Goal: Check status: Check status

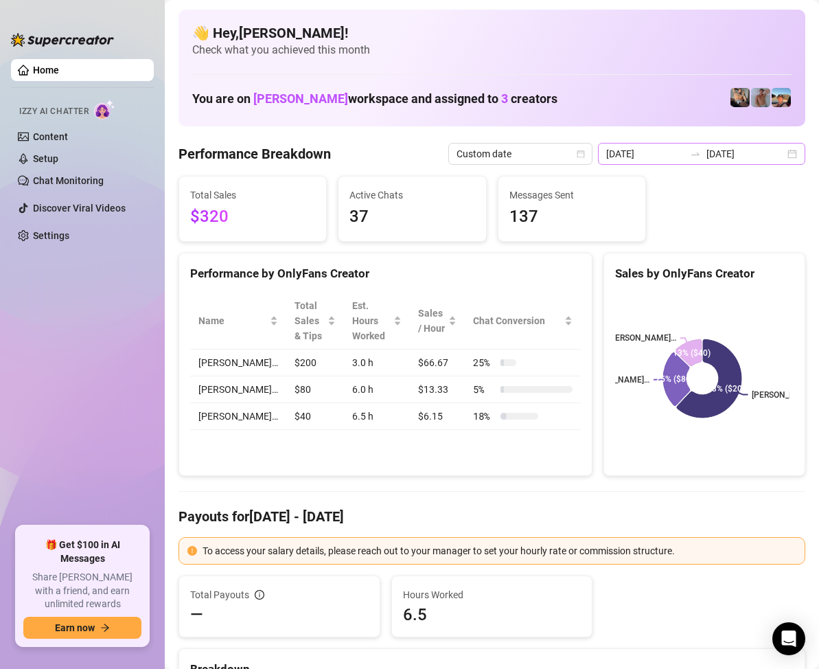
click at [789, 158] on div "[DATE] [DATE]" at bounding box center [701, 154] width 207 height 22
click at [780, 154] on div "[DATE] [DATE]" at bounding box center [701, 154] width 207 height 22
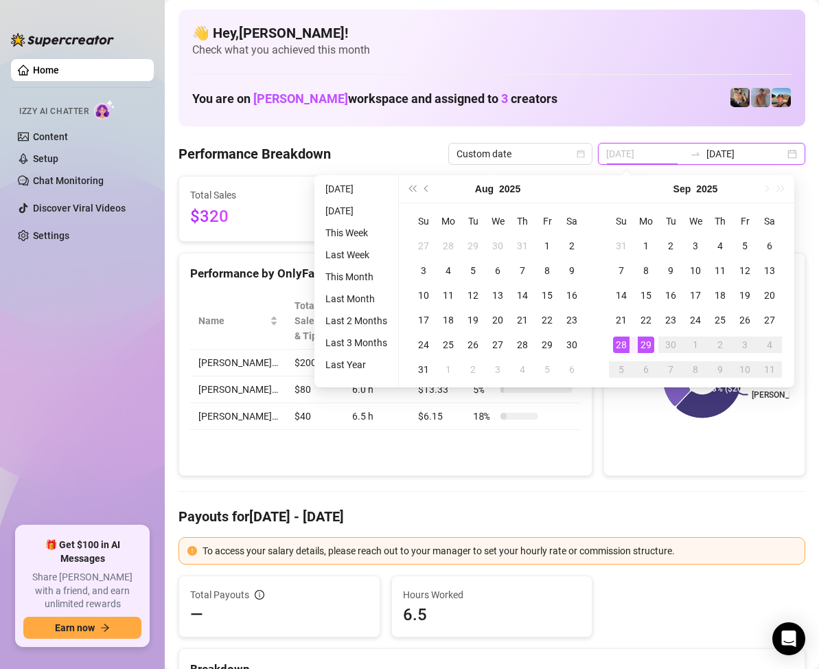
type input "[DATE]"
click at [620, 334] on td "28" at bounding box center [621, 344] width 25 height 25
click at [621, 339] on div "28" at bounding box center [621, 344] width 16 height 16
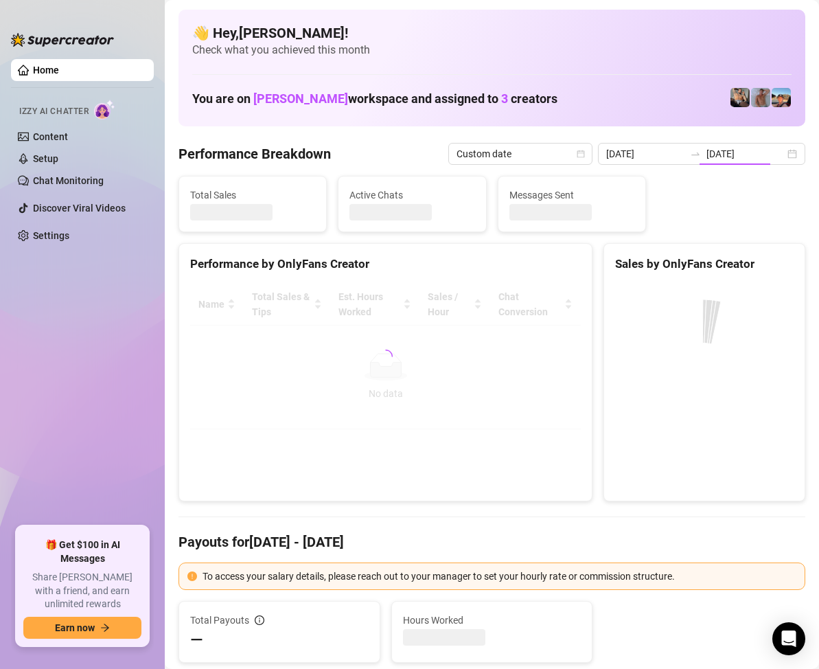
type input "[DATE]"
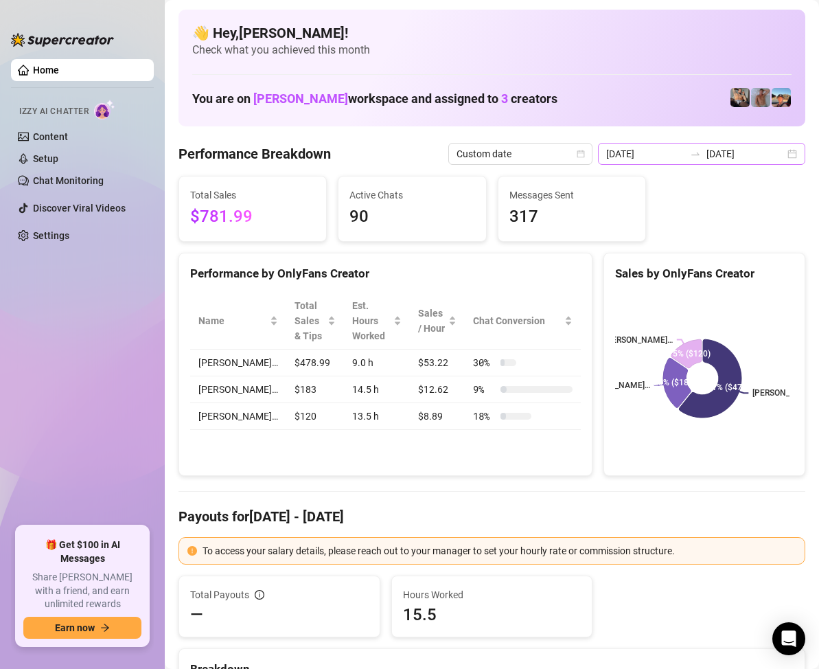
click at [781, 155] on div "[DATE] [DATE]" at bounding box center [701, 154] width 207 height 22
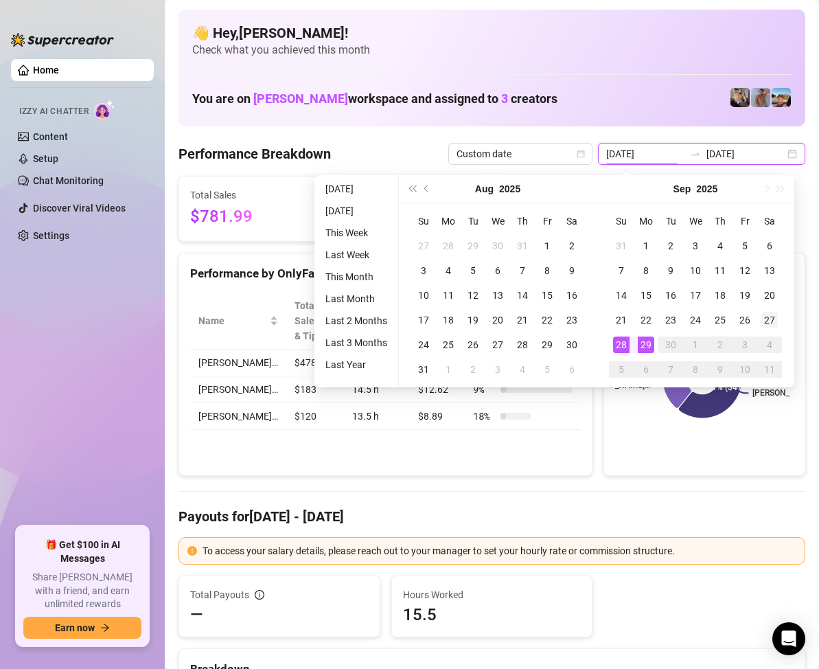
type input "[DATE]"
click at [768, 322] on div "27" at bounding box center [770, 320] width 16 height 16
click at [770, 319] on div "27" at bounding box center [770, 320] width 16 height 16
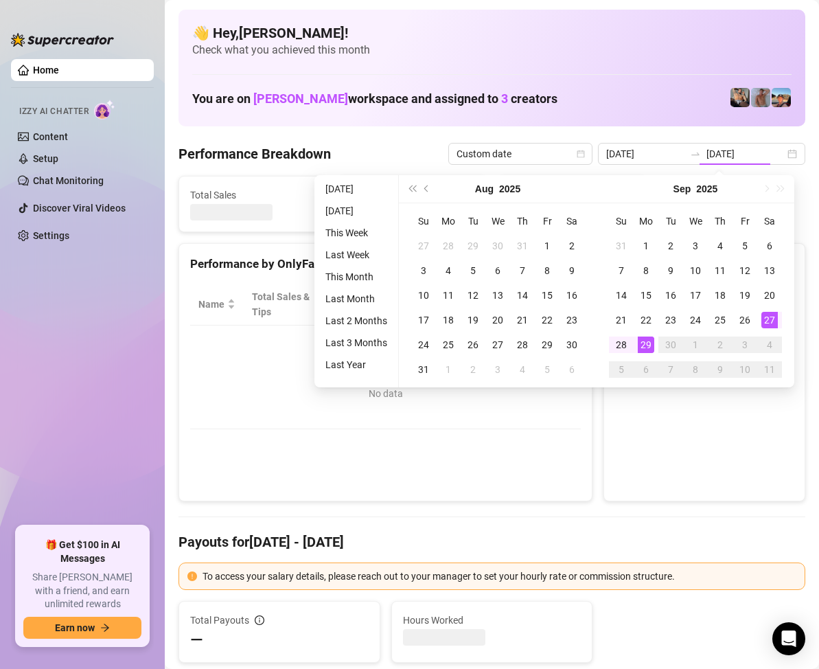
type input "[DATE]"
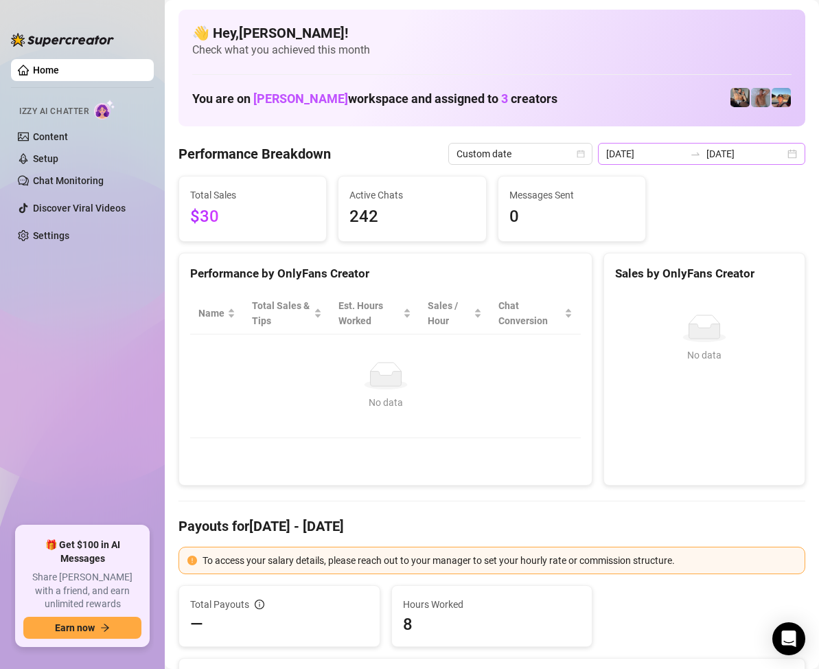
click at [777, 154] on div "[DATE] [DATE]" at bounding box center [701, 154] width 207 height 22
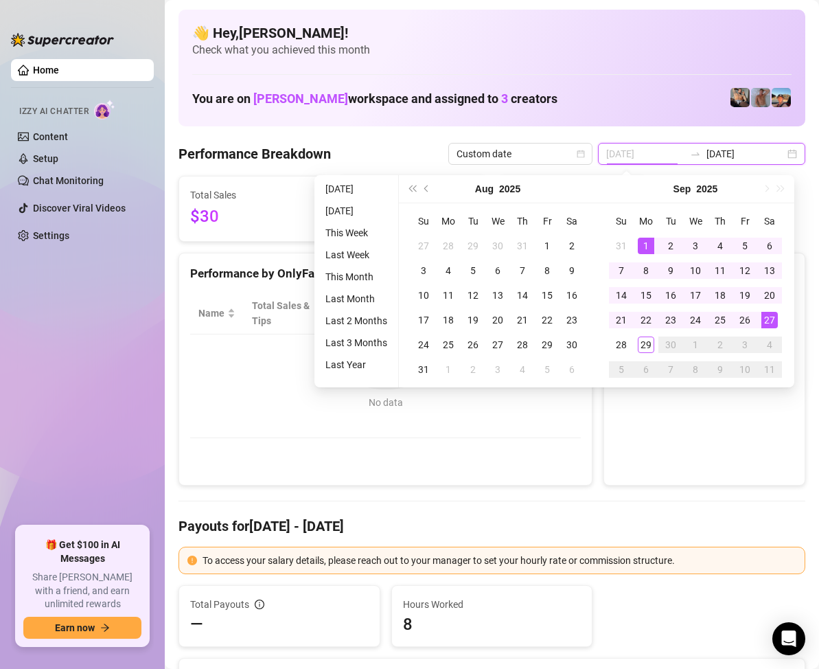
type input "[DATE]"
click at [644, 242] on div "1" at bounding box center [646, 246] width 16 height 16
type input "[DATE]"
click at [649, 338] on div "29" at bounding box center [646, 344] width 16 height 16
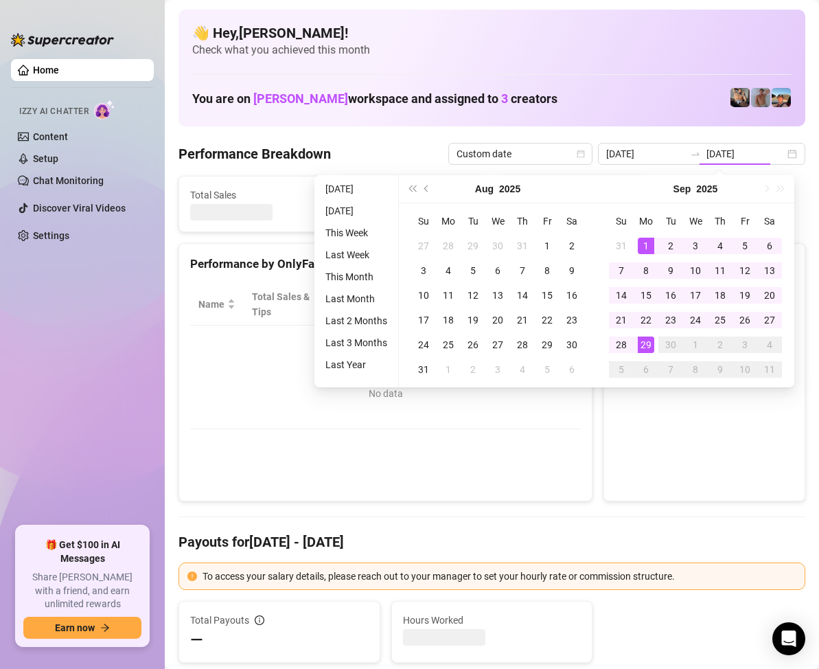
type input "[DATE]"
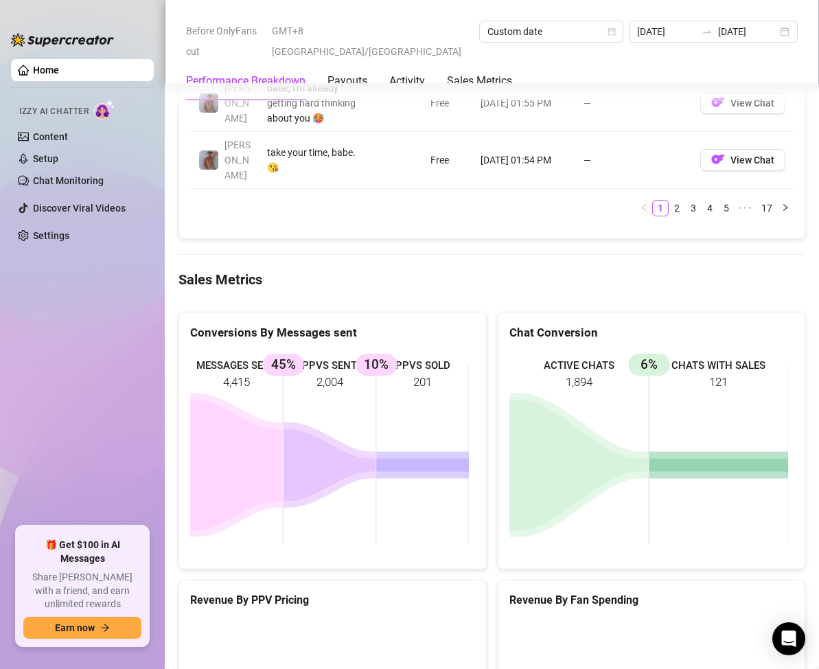
scroll to position [1717, 0]
